Goal: Task Accomplishment & Management: Manage account settings

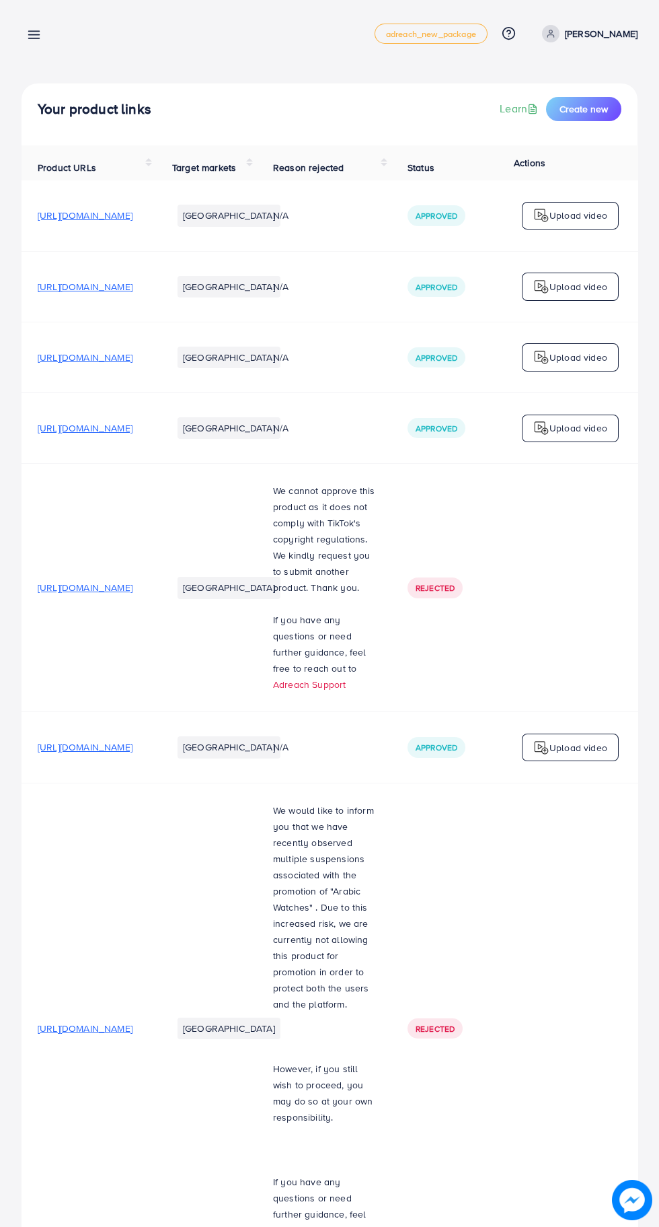
scroll to position [0, 449]
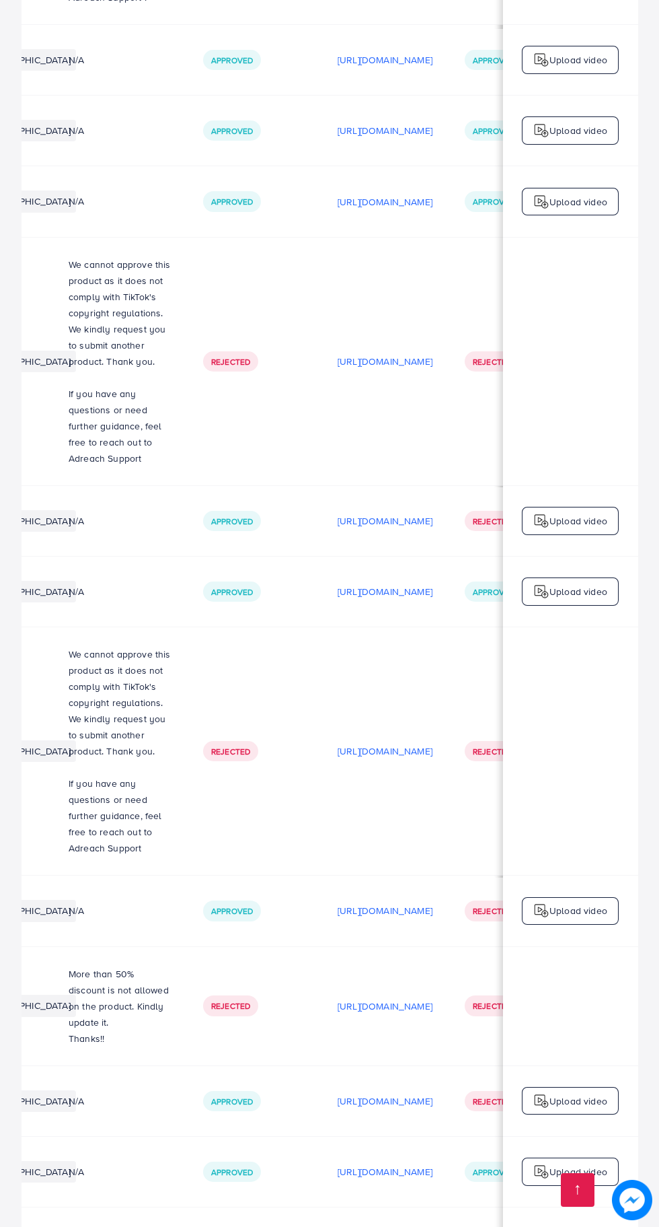
scroll to position [0, 449]
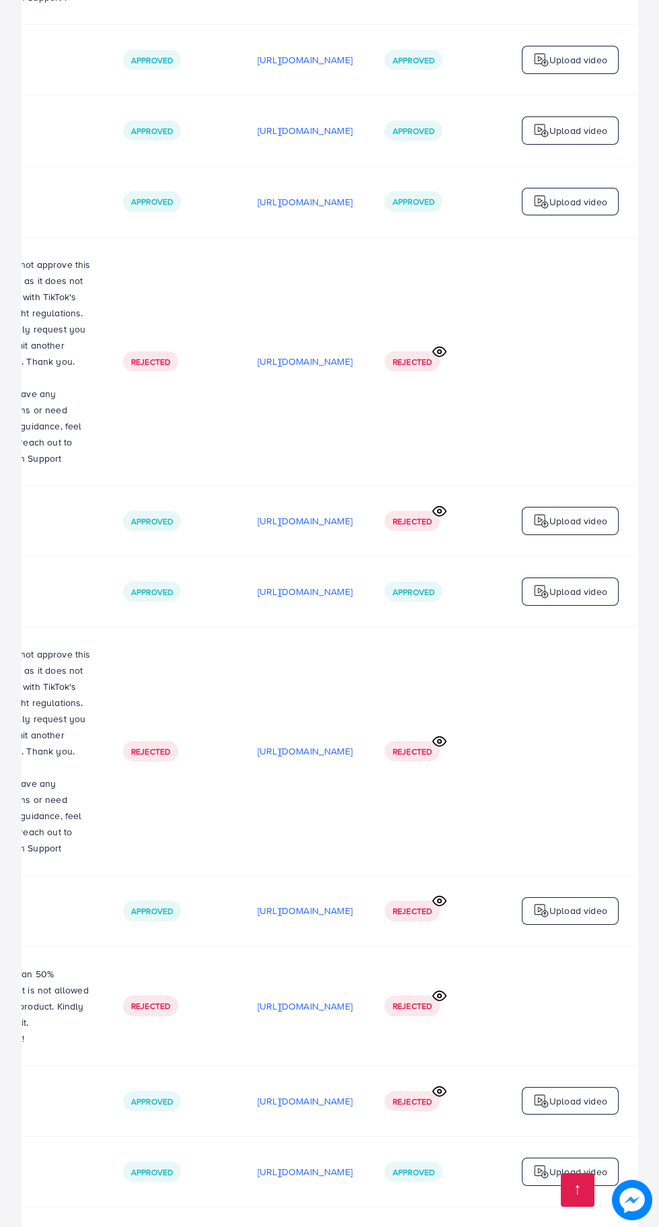
click at [289, 1190] on td "[URL][DOMAIN_NAME]" at bounding box center [305, 1171] width 127 height 71
click at [287, 1226] on p "[URL][DOMAIN_NAME]" at bounding box center [305, 1242] width 95 height 16
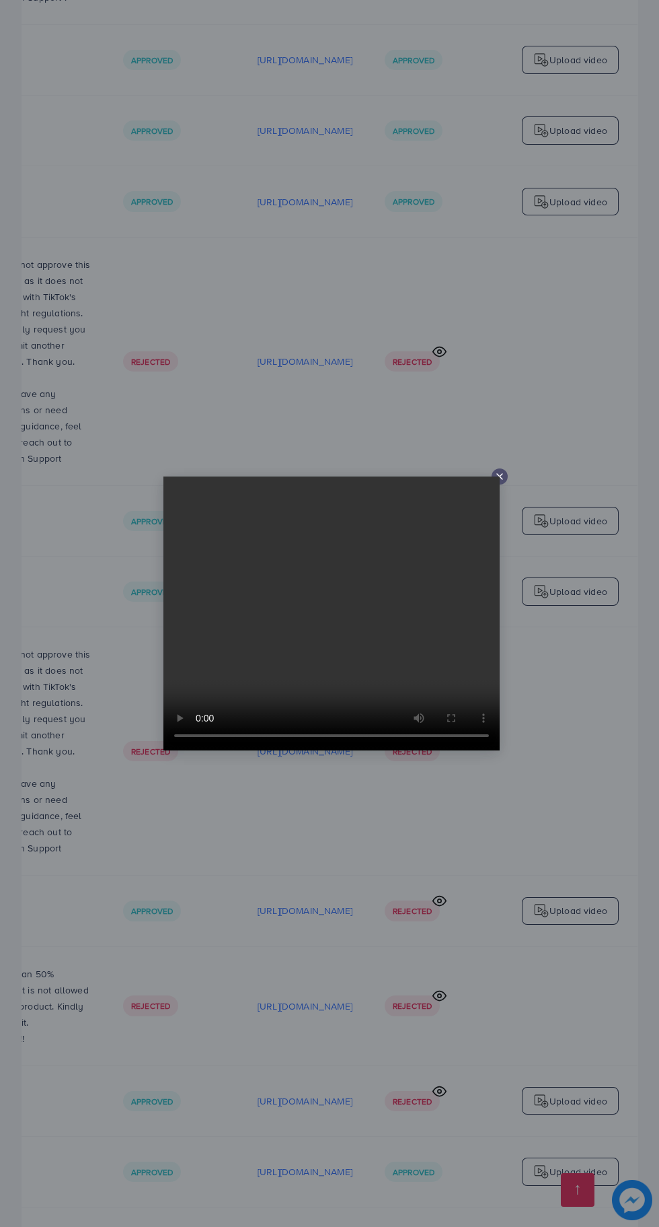
click at [499, 484] on div at bounding box center [500, 476] width 16 height 16
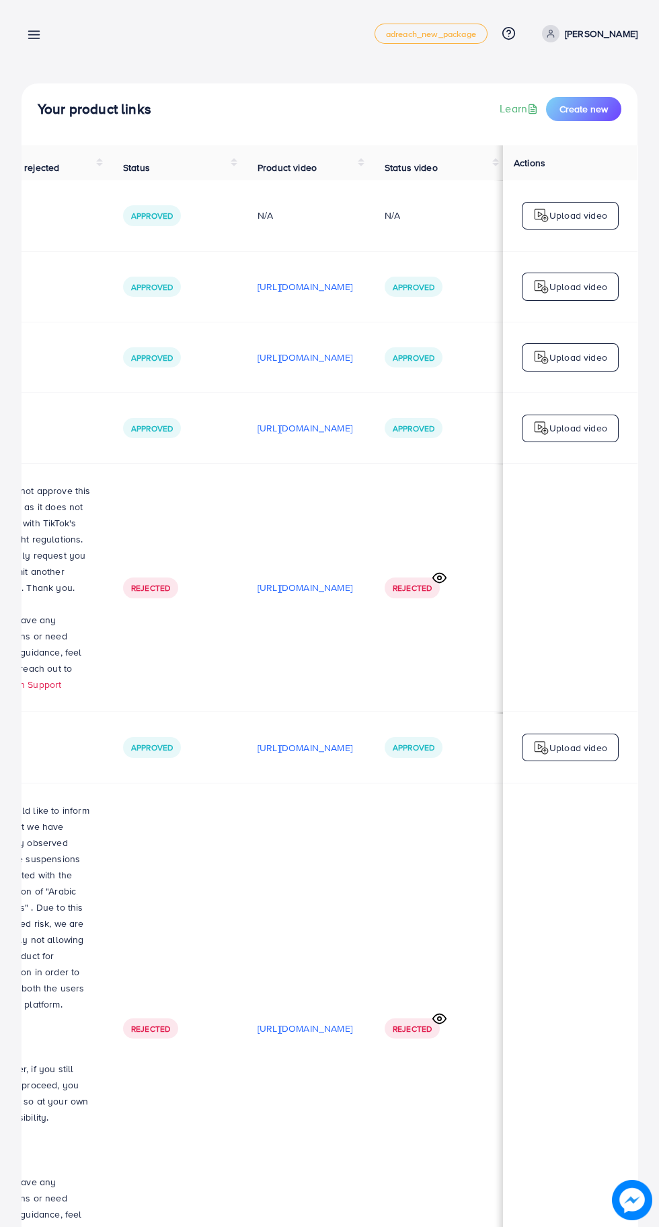
scroll to position [16, 0]
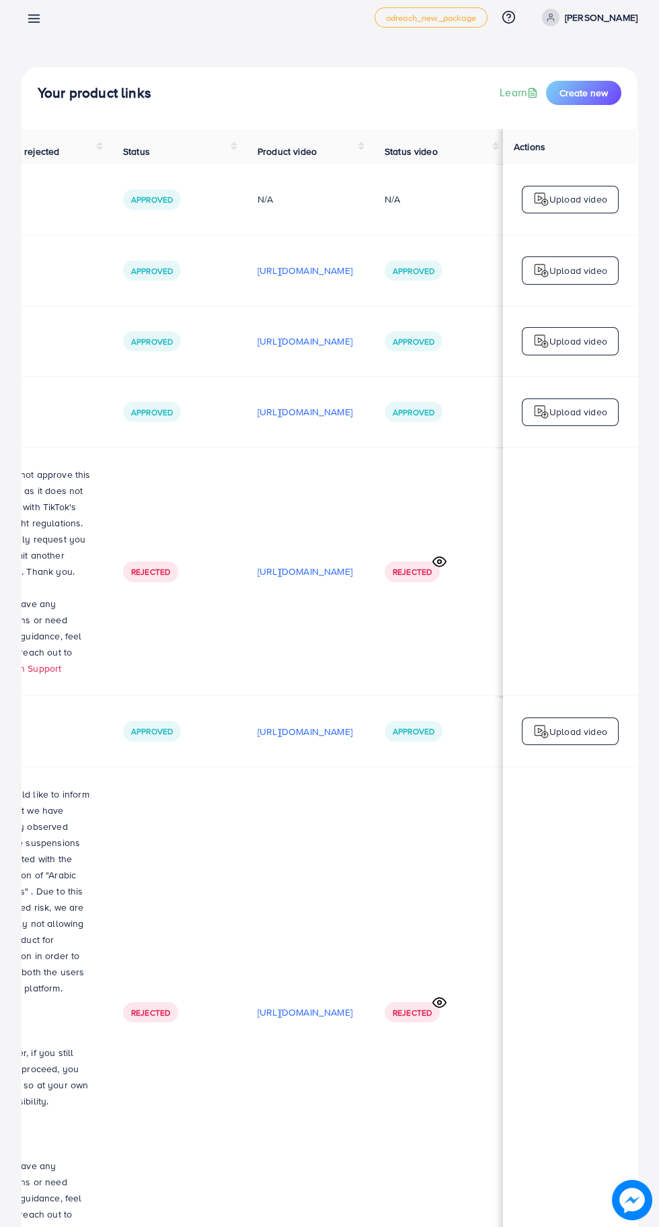
click at [34, 16] on icon at bounding box center [34, 18] width 14 height 14
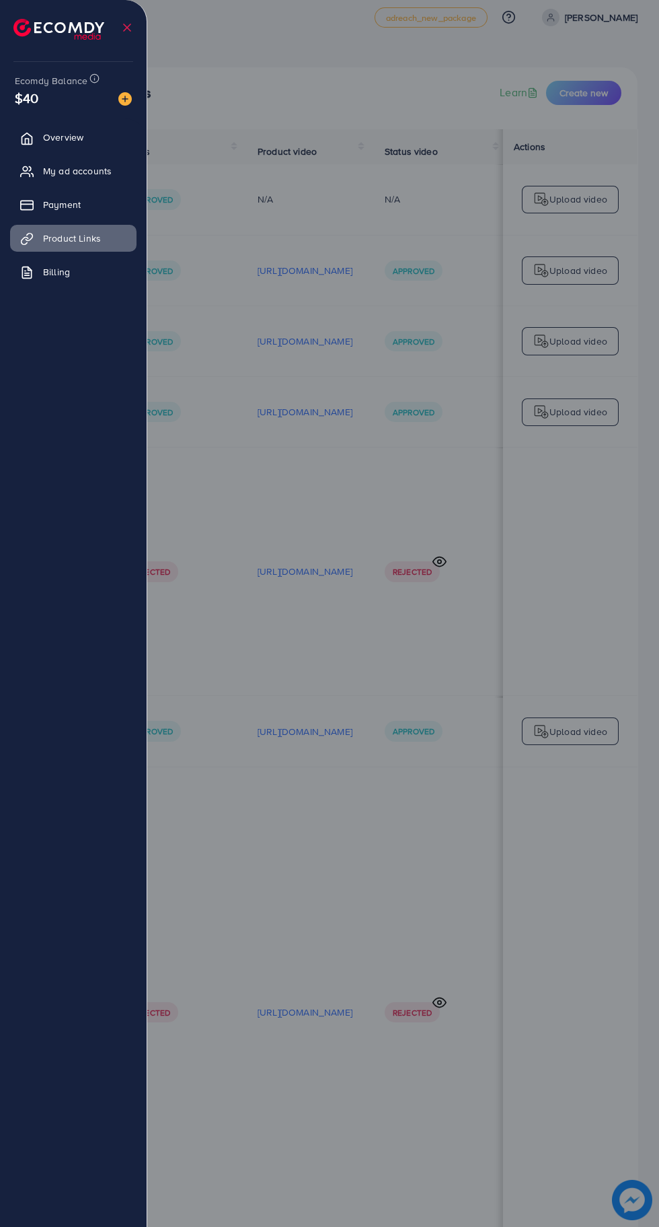
click at [104, 166] on span "My ad accounts" at bounding box center [77, 170] width 69 height 13
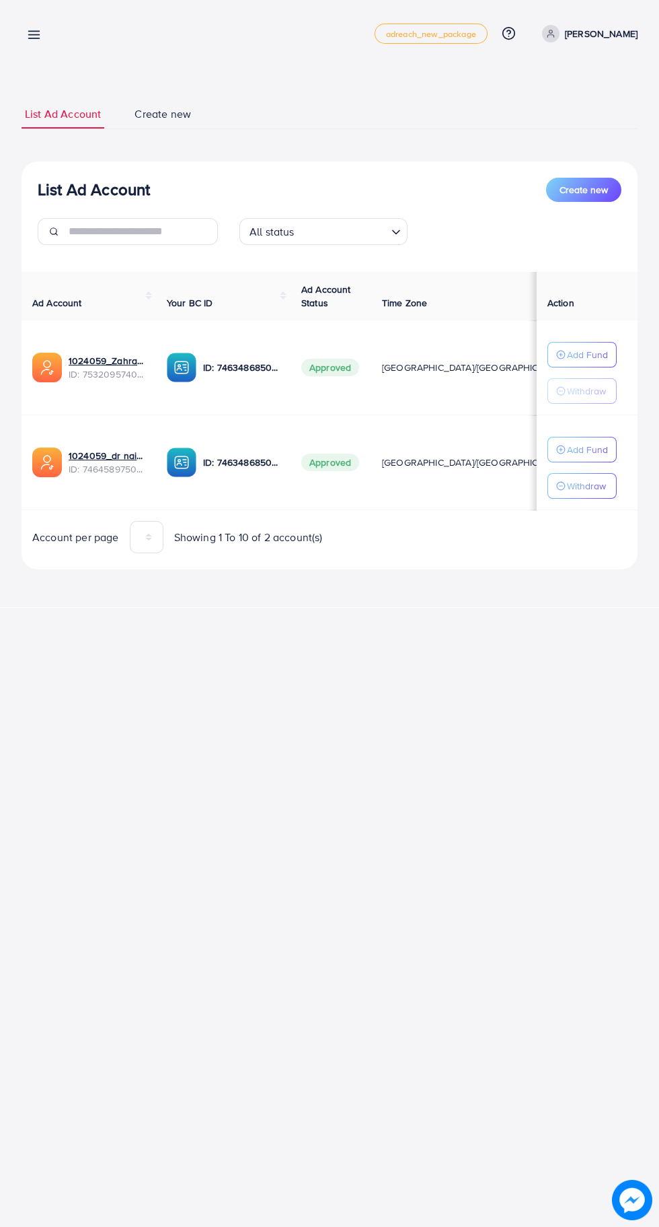
click at [34, 35] on line at bounding box center [34, 35] width 11 height 0
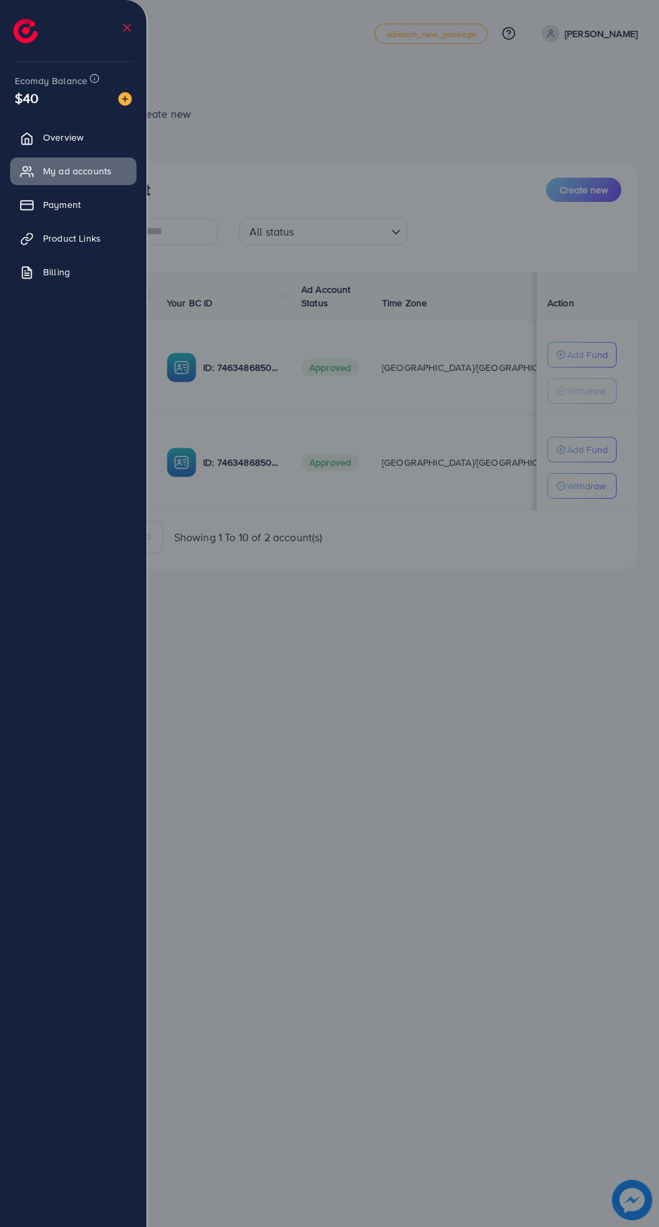
click at [530, 953] on div at bounding box center [329, 736] width 659 height 1472
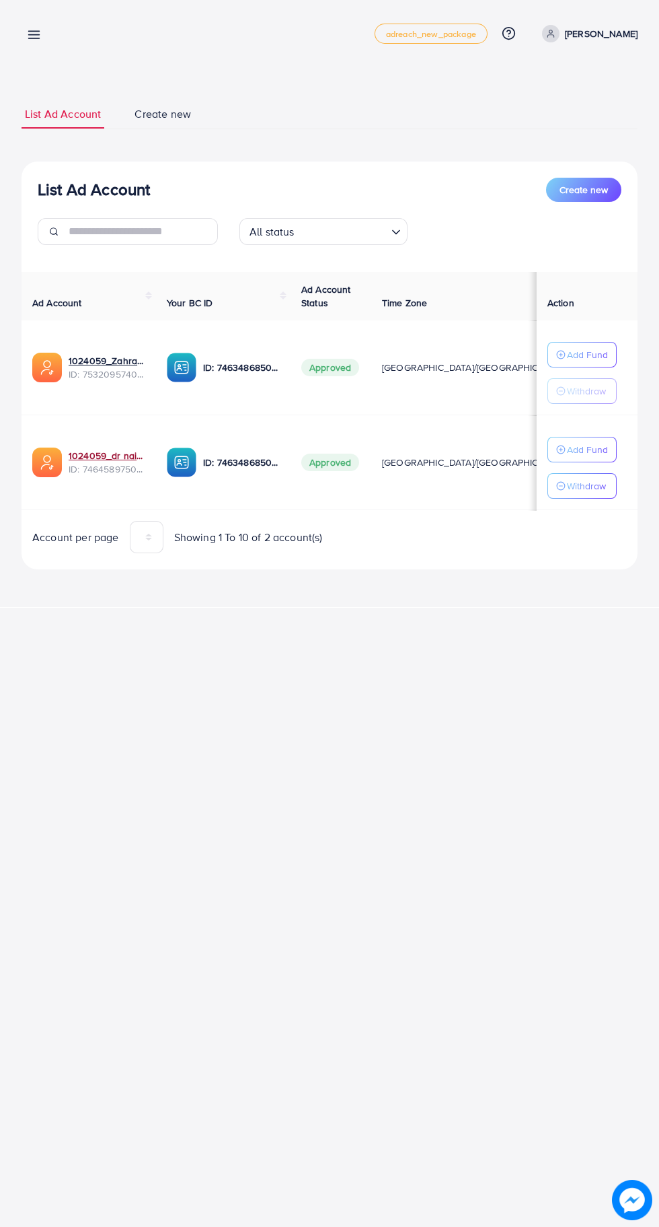
click at [102, 454] on link "1024059_dr nainnn_1737985243117" at bounding box center [107, 455] width 77 height 13
